Goal: Task Accomplishment & Management: Use online tool/utility

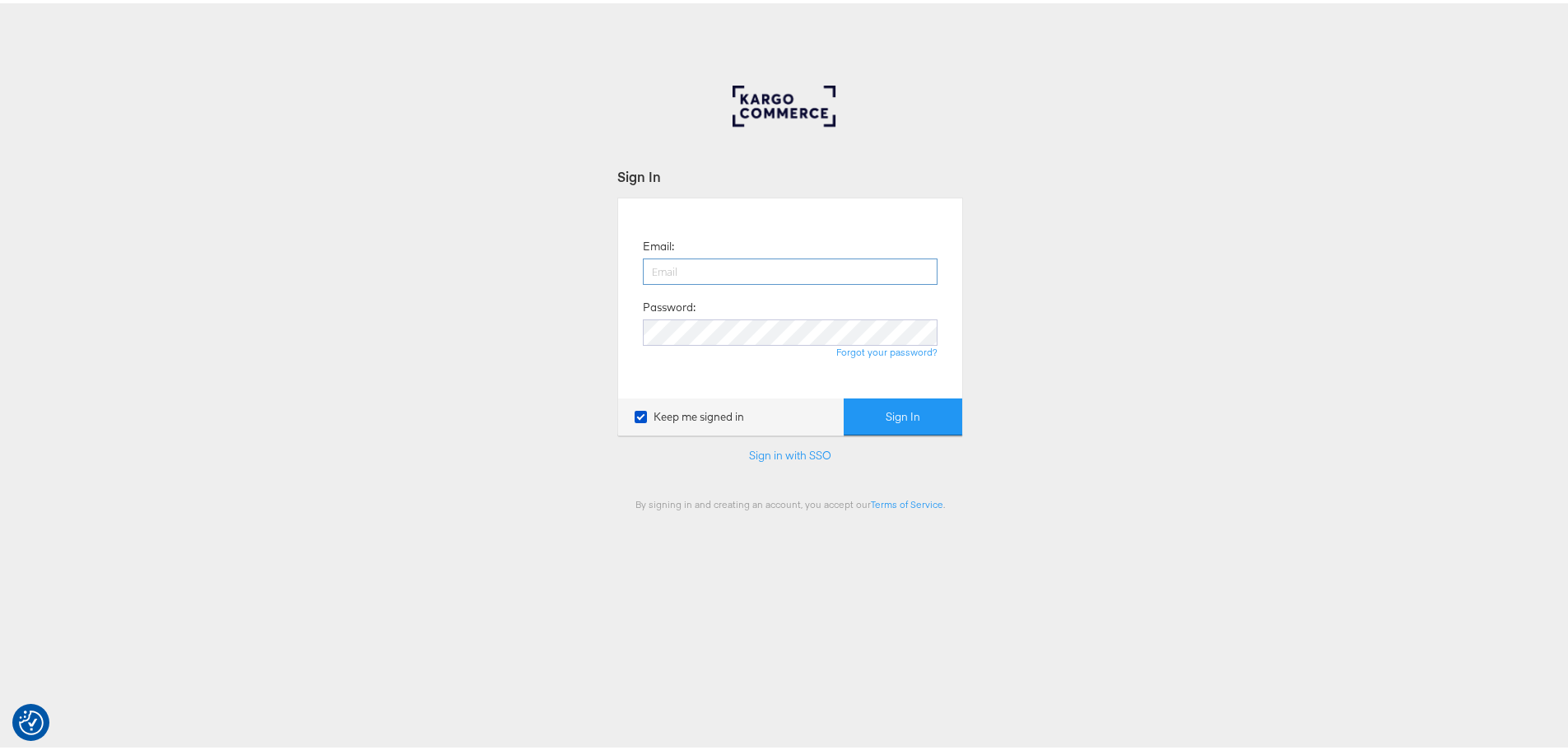
click at [679, 260] on input "email" at bounding box center [789, 268] width 294 height 26
type input "[EMAIL_ADDRESS][PERSON_NAME][DOMAIN_NAME]"
click at [843, 395] on button "Sign In" at bounding box center [902, 413] width 118 height 37
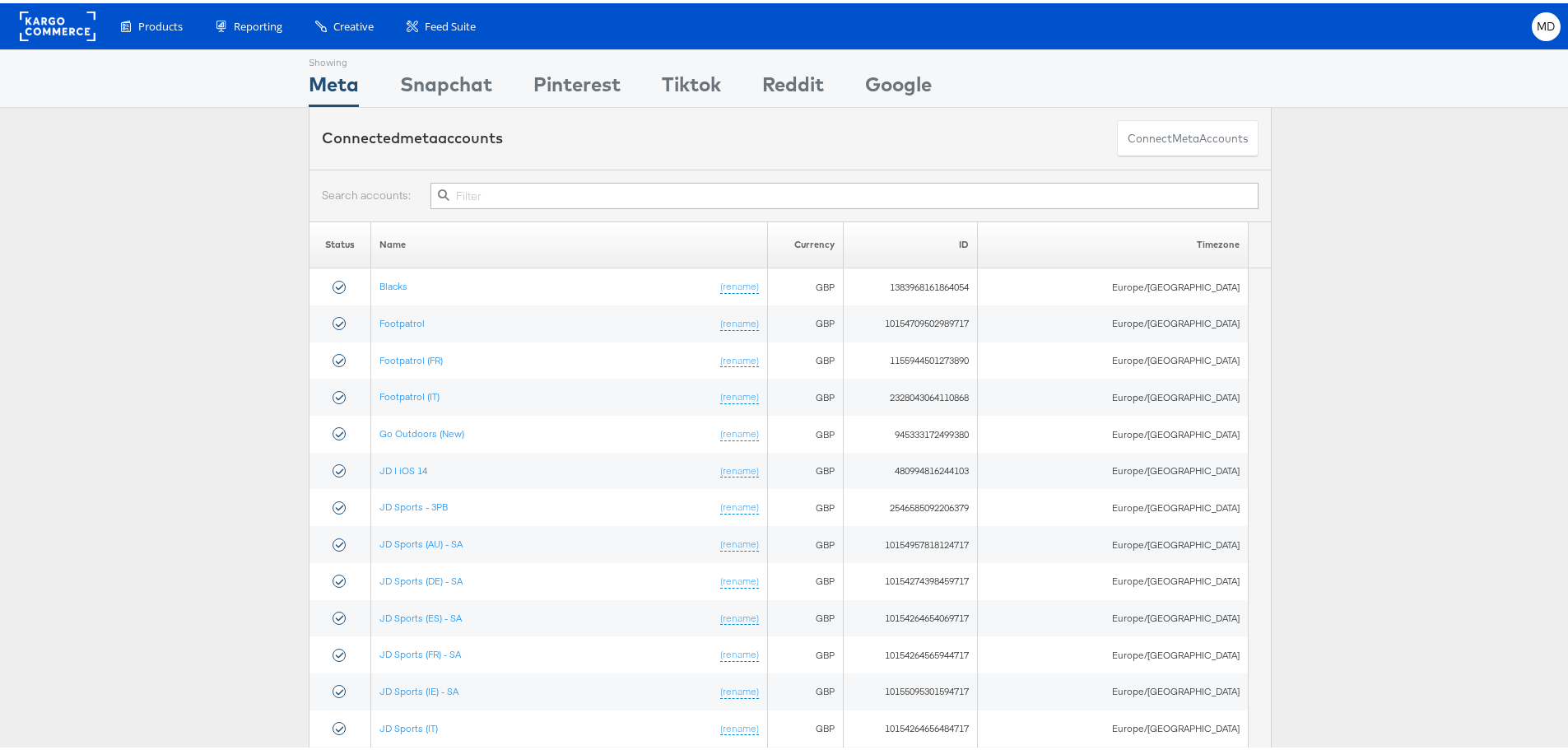
click at [479, 186] on input "text" at bounding box center [844, 192] width 828 height 26
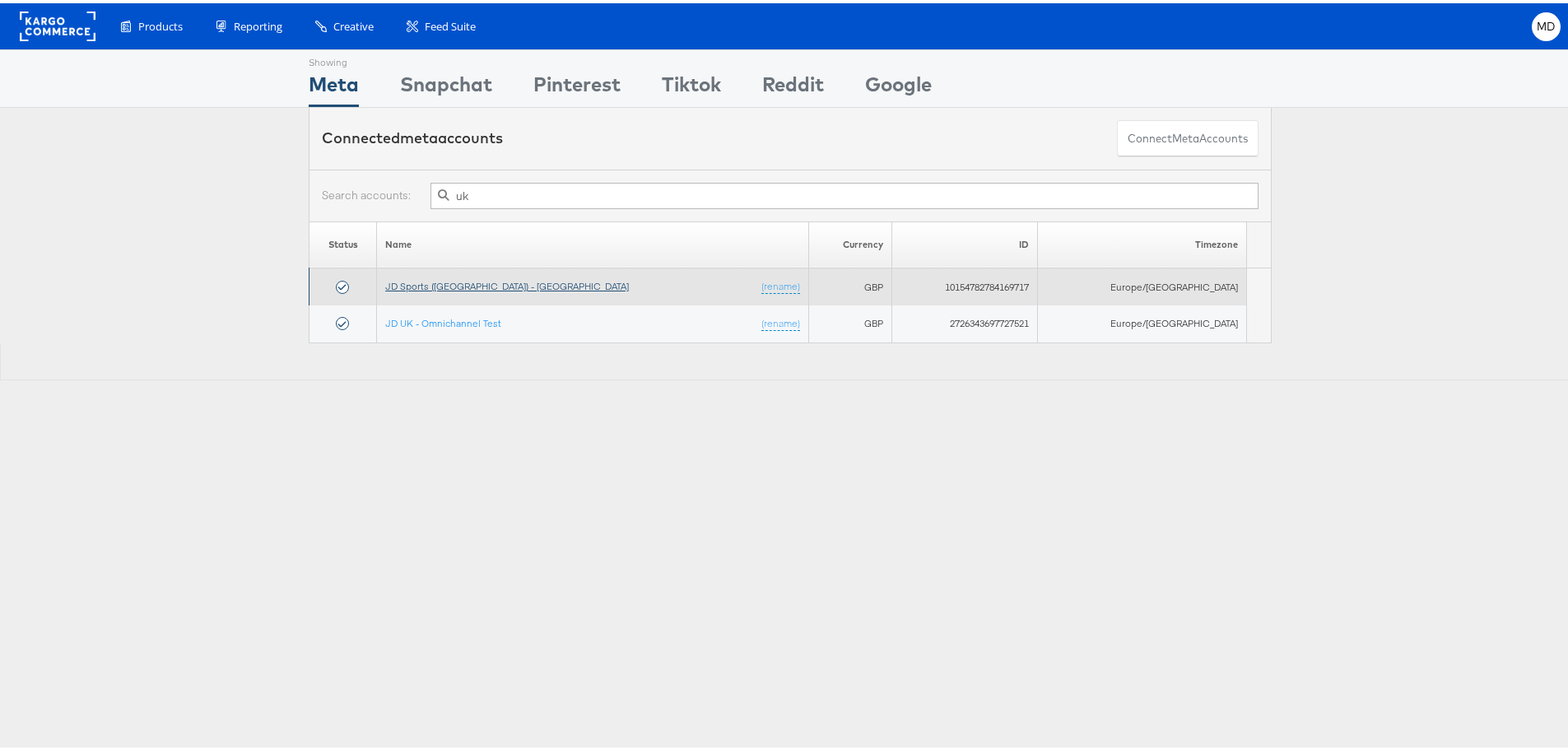
type input "uk"
click at [465, 283] on link "JD Sports (UK) - SA" at bounding box center [507, 283] width 243 height 13
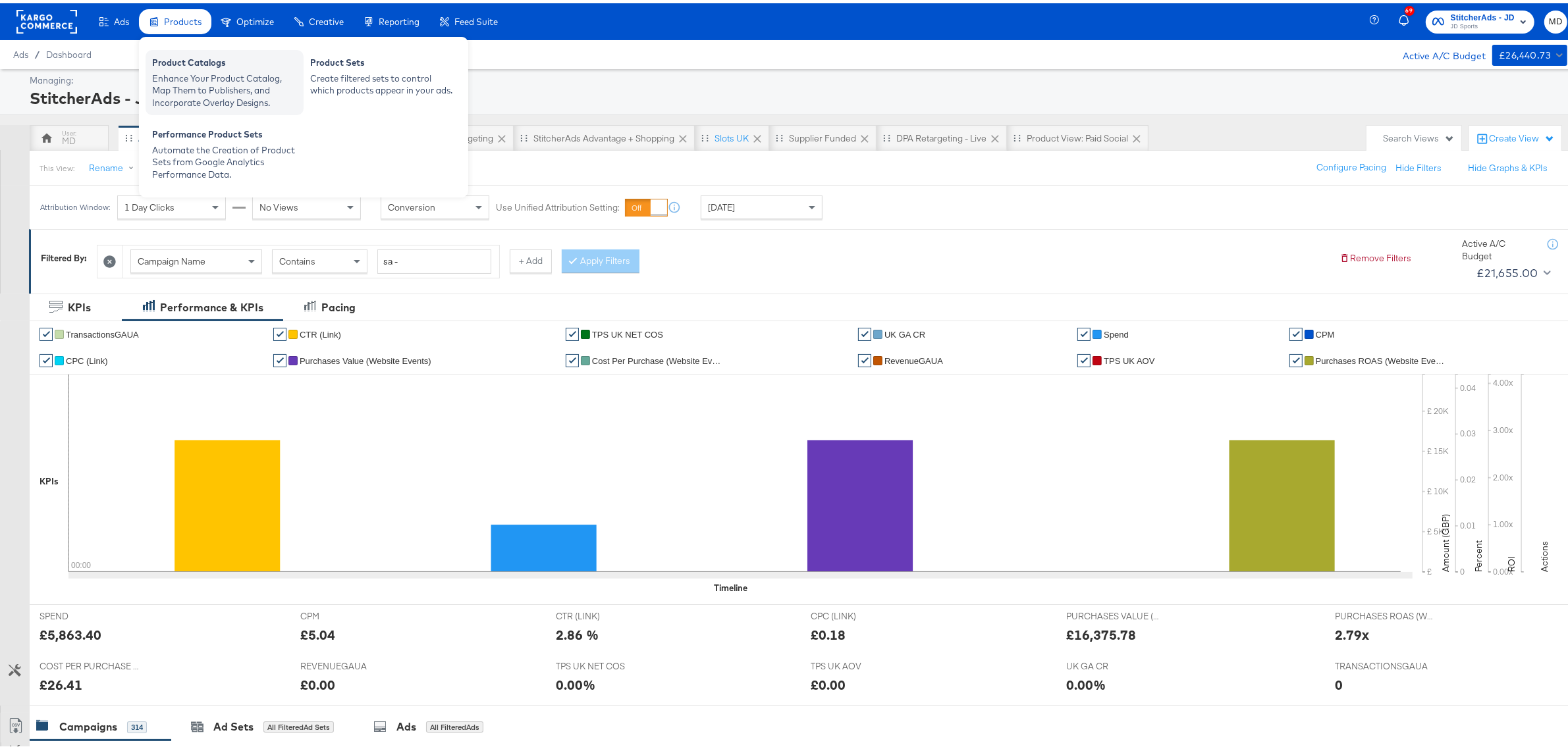
click at [213, 94] on div "Enhance Your Product Catalog, Map Them to Publishers, and Incorporate Overlay D…" at bounding box center [224, 87] width 145 height 37
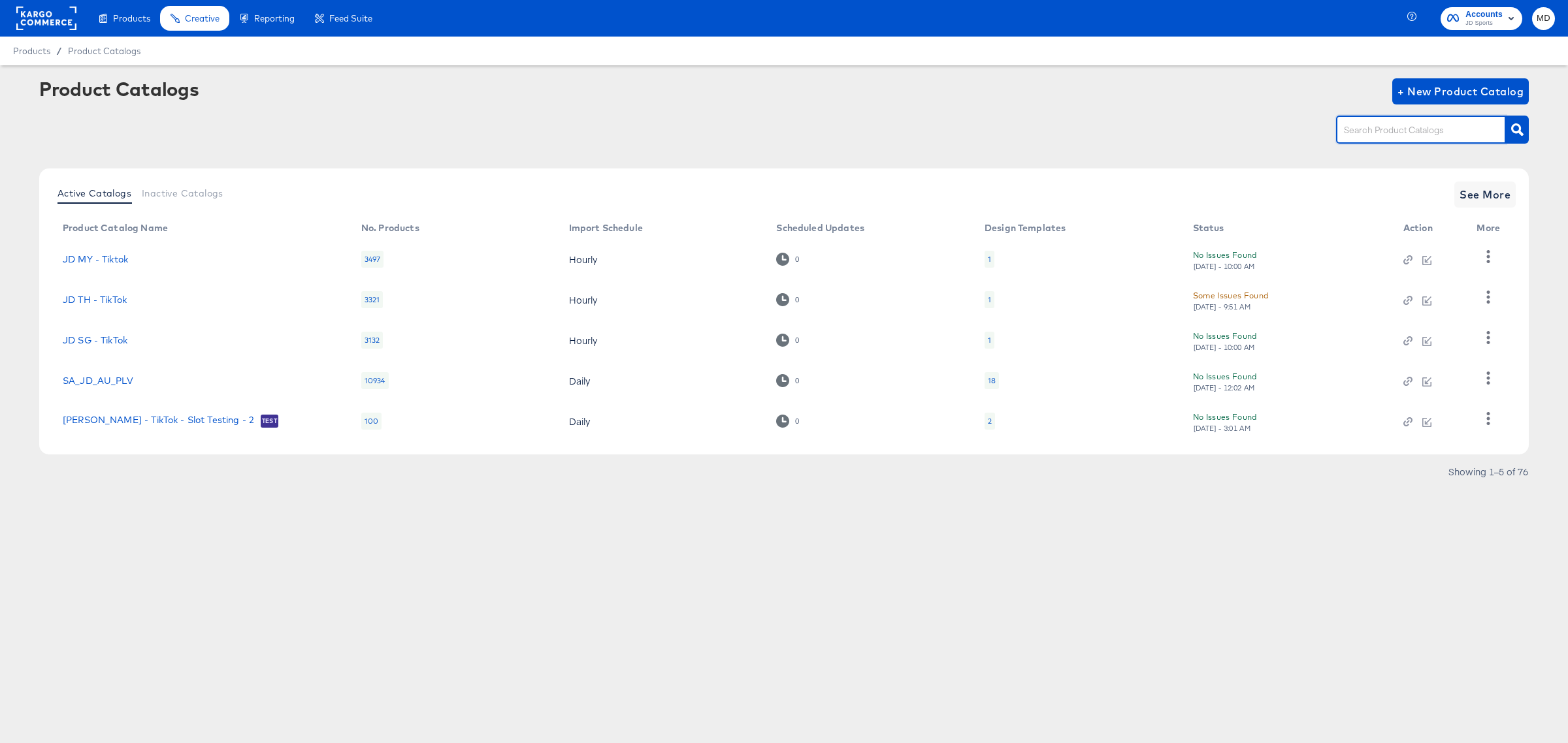
click at [1425, 134] on input "text" at bounding box center [1411, 130] width 139 height 15
type input "main feed"
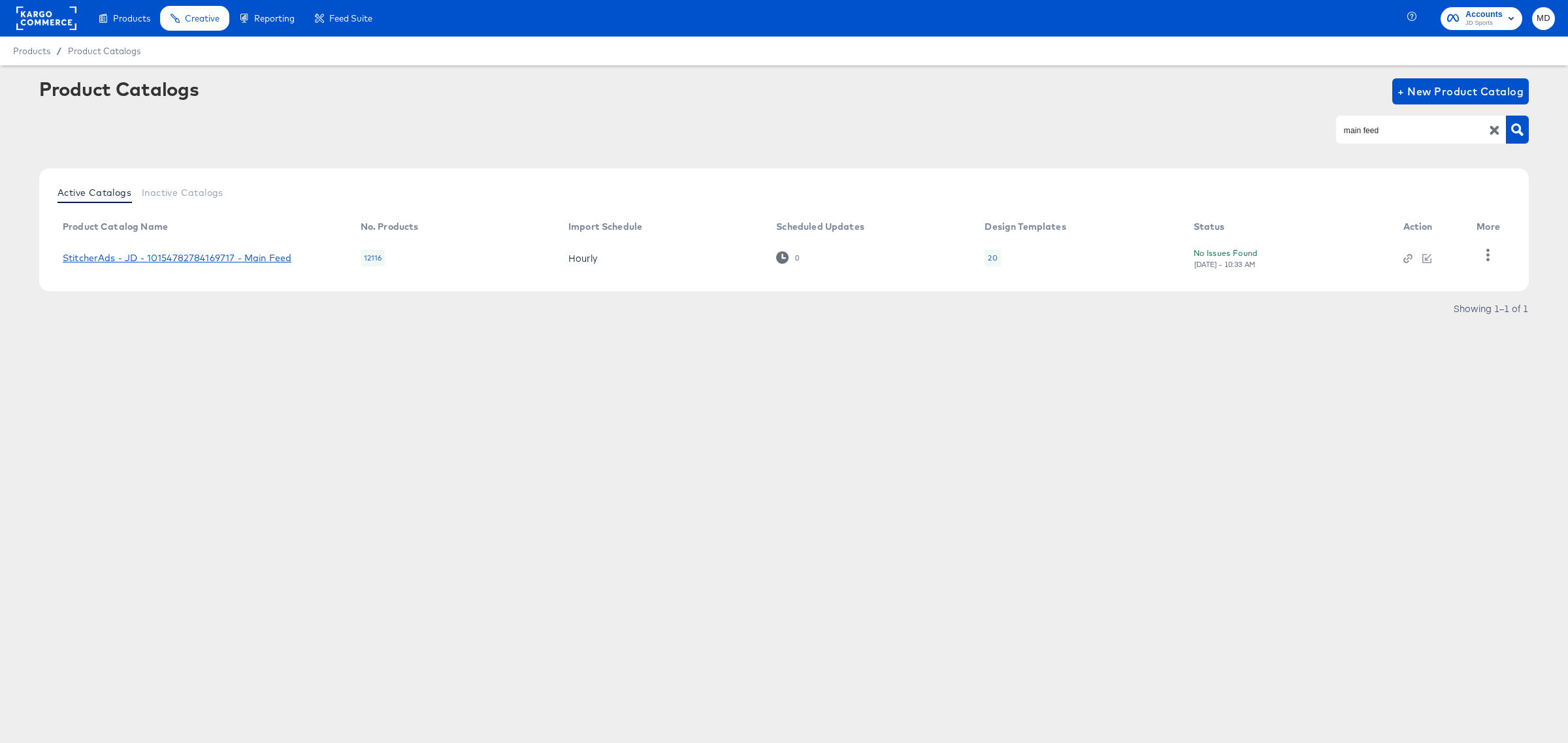
click at [220, 259] on link "StitcherAds - JD - 10154782784169717 - Main Feed" at bounding box center [177, 258] width 229 height 11
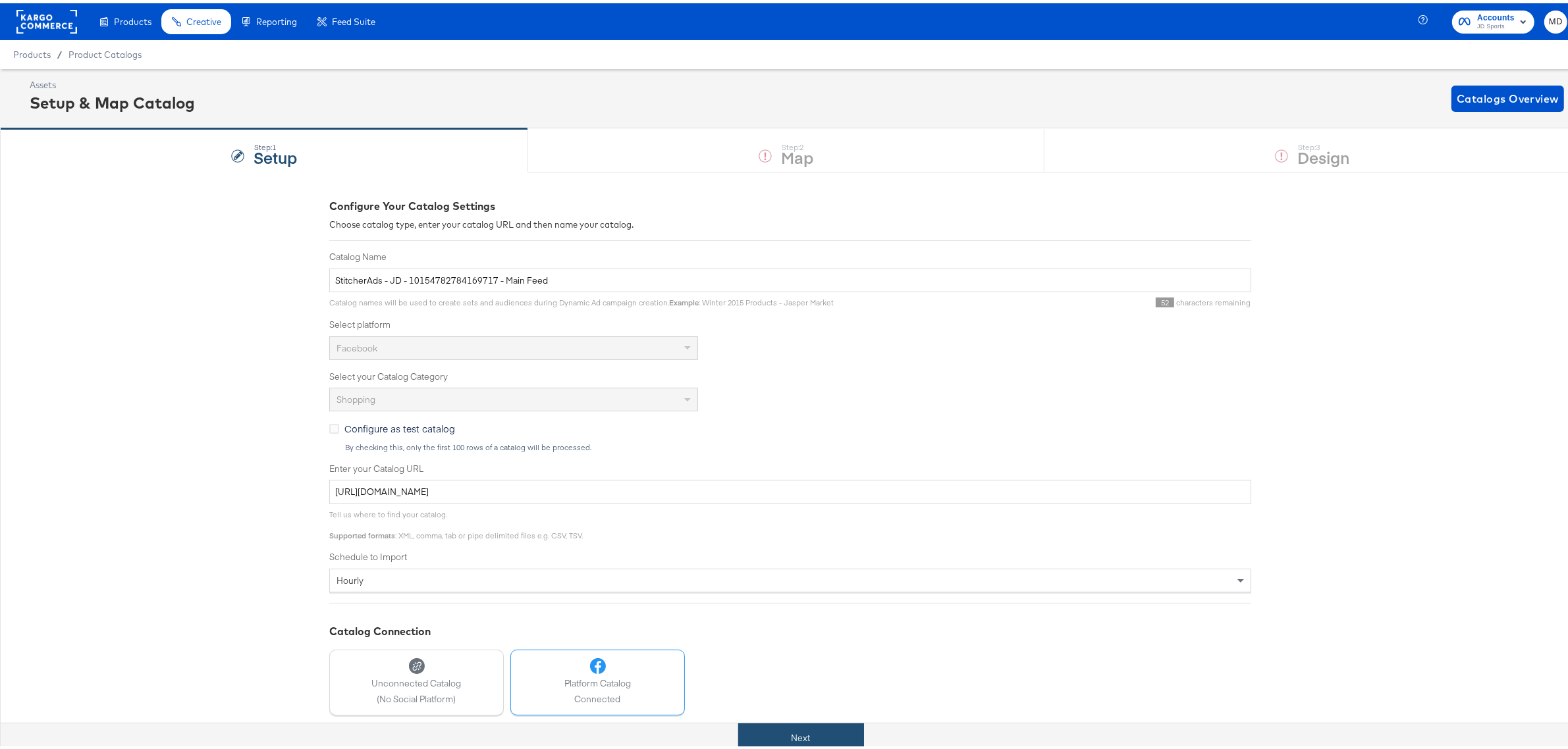
click at [824, 732] on button "Next" at bounding box center [802, 735] width 126 height 29
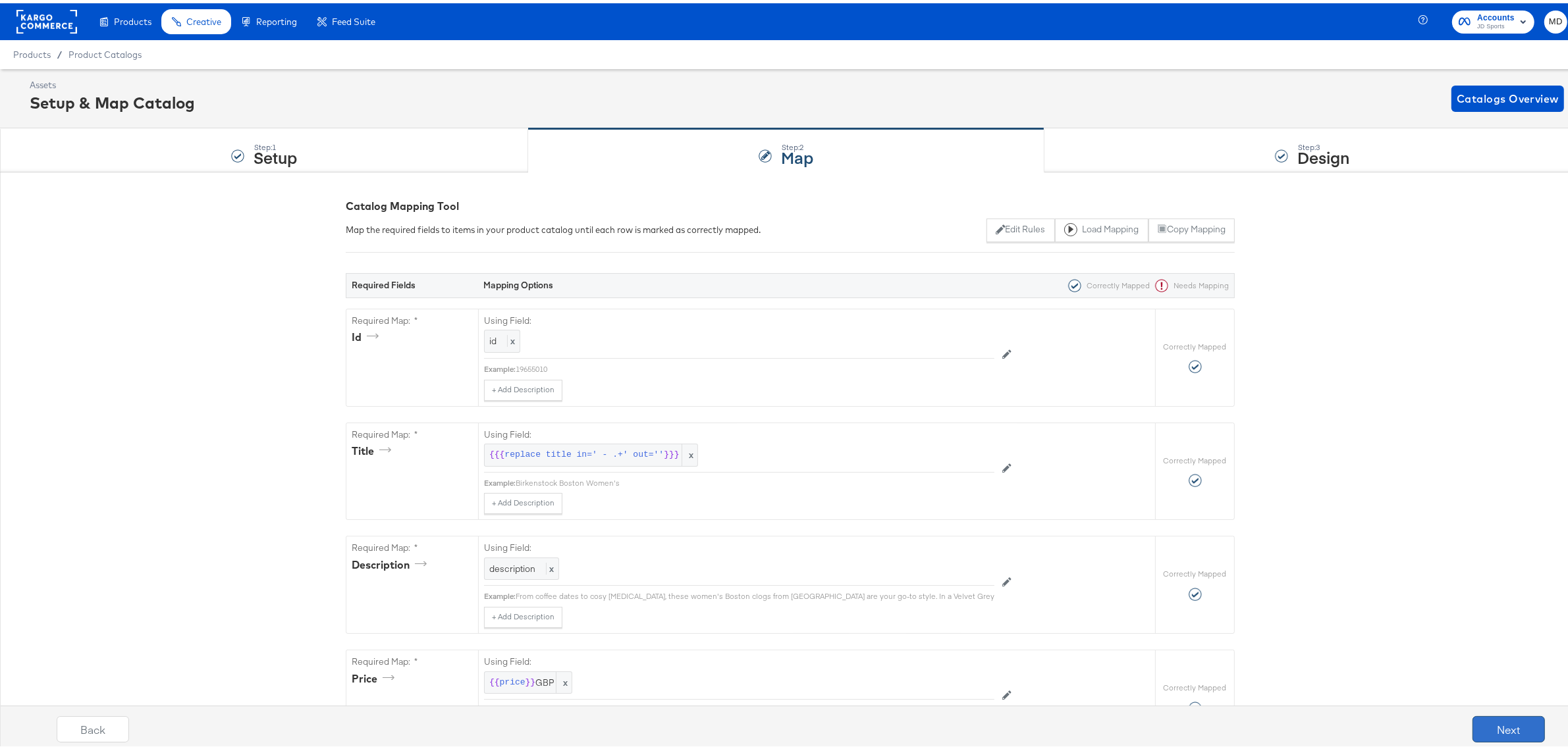
click at [1519, 730] on button "Next" at bounding box center [1509, 726] width 72 height 26
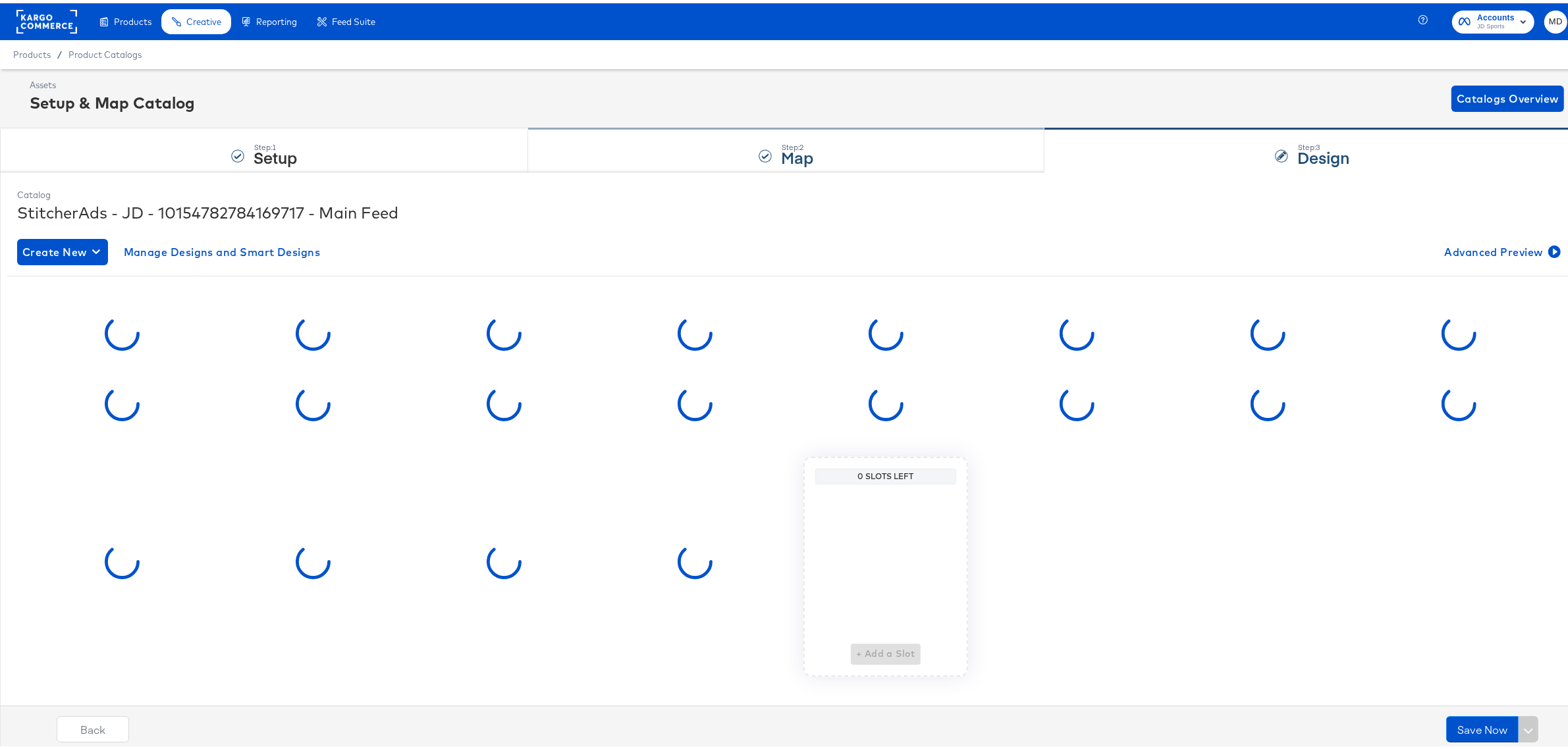
click at [805, 149] on strong "Map" at bounding box center [797, 154] width 32 height 21
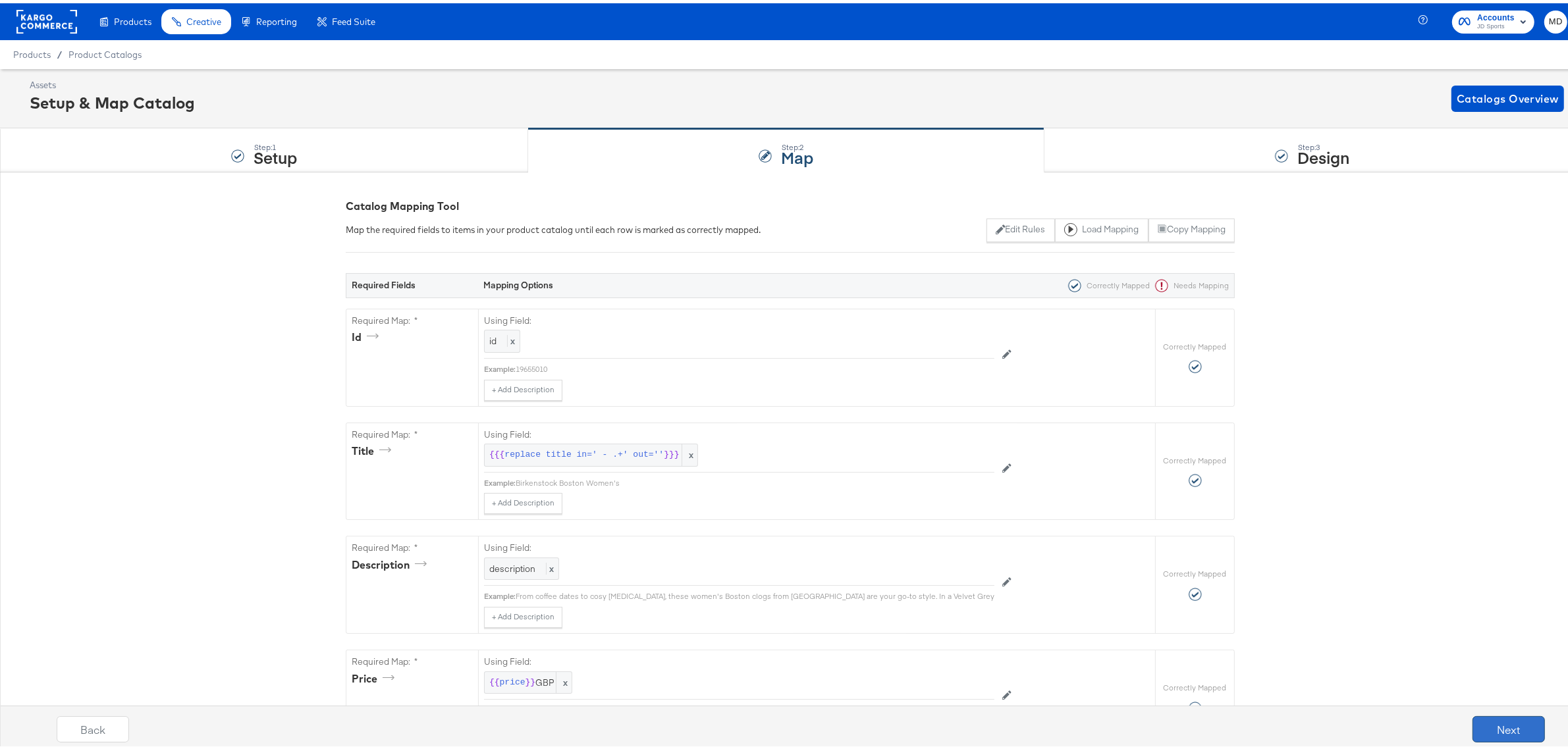
click at [1473, 720] on button "Next" at bounding box center [1509, 726] width 72 height 26
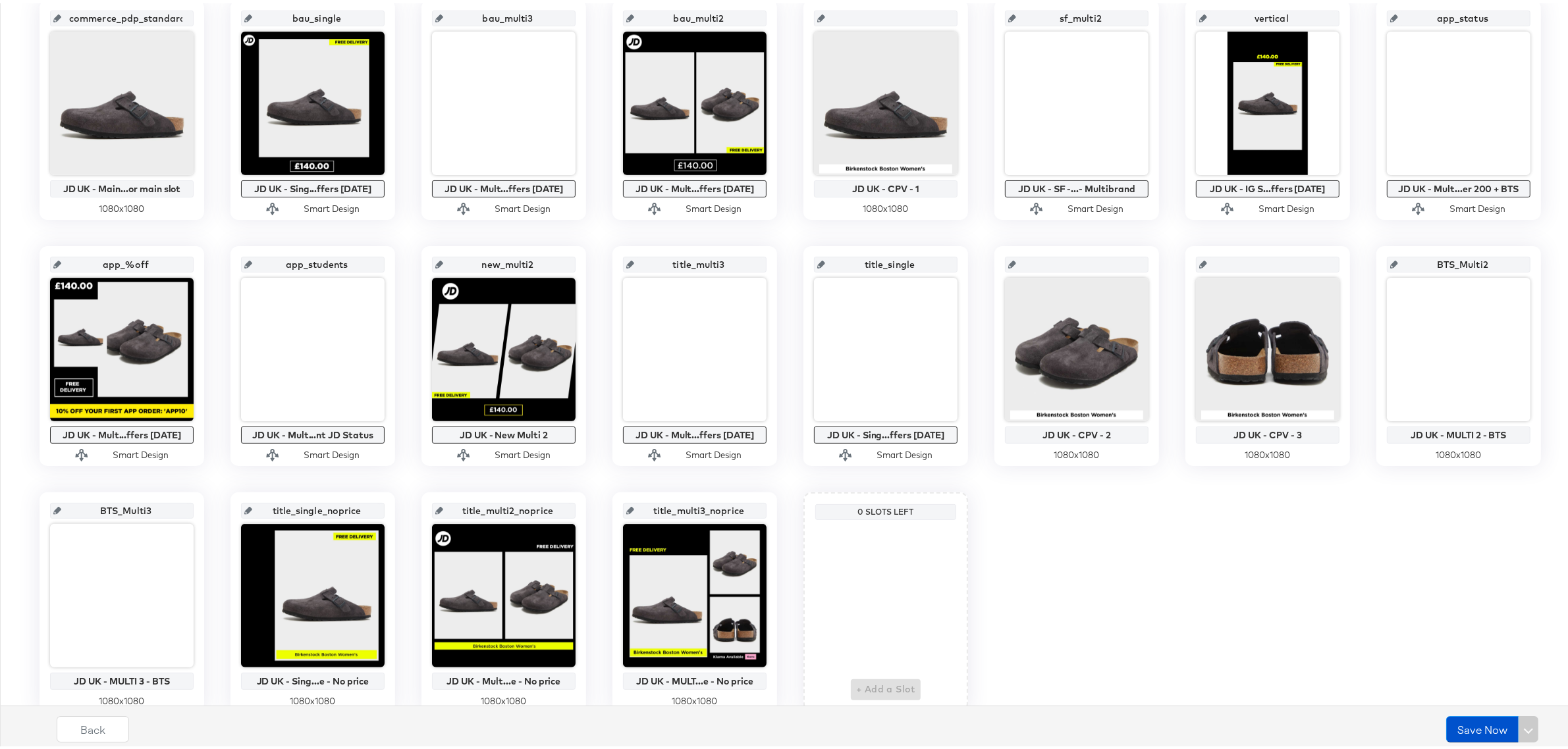
scroll to position [314, 0]
